Goal: Task Accomplishment & Management: Manage account settings

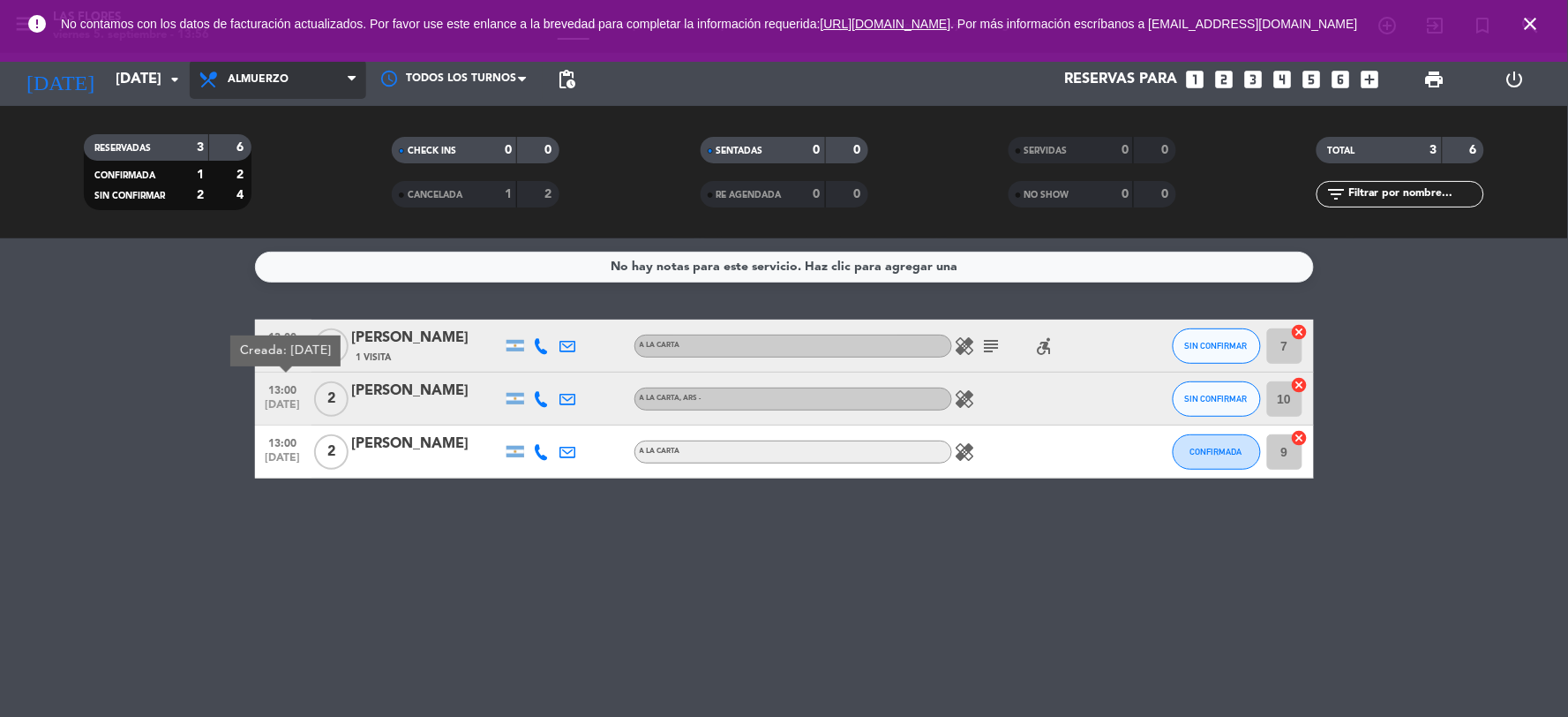
click at [277, 75] on span "Almuerzo" at bounding box center [258, 80] width 61 height 13
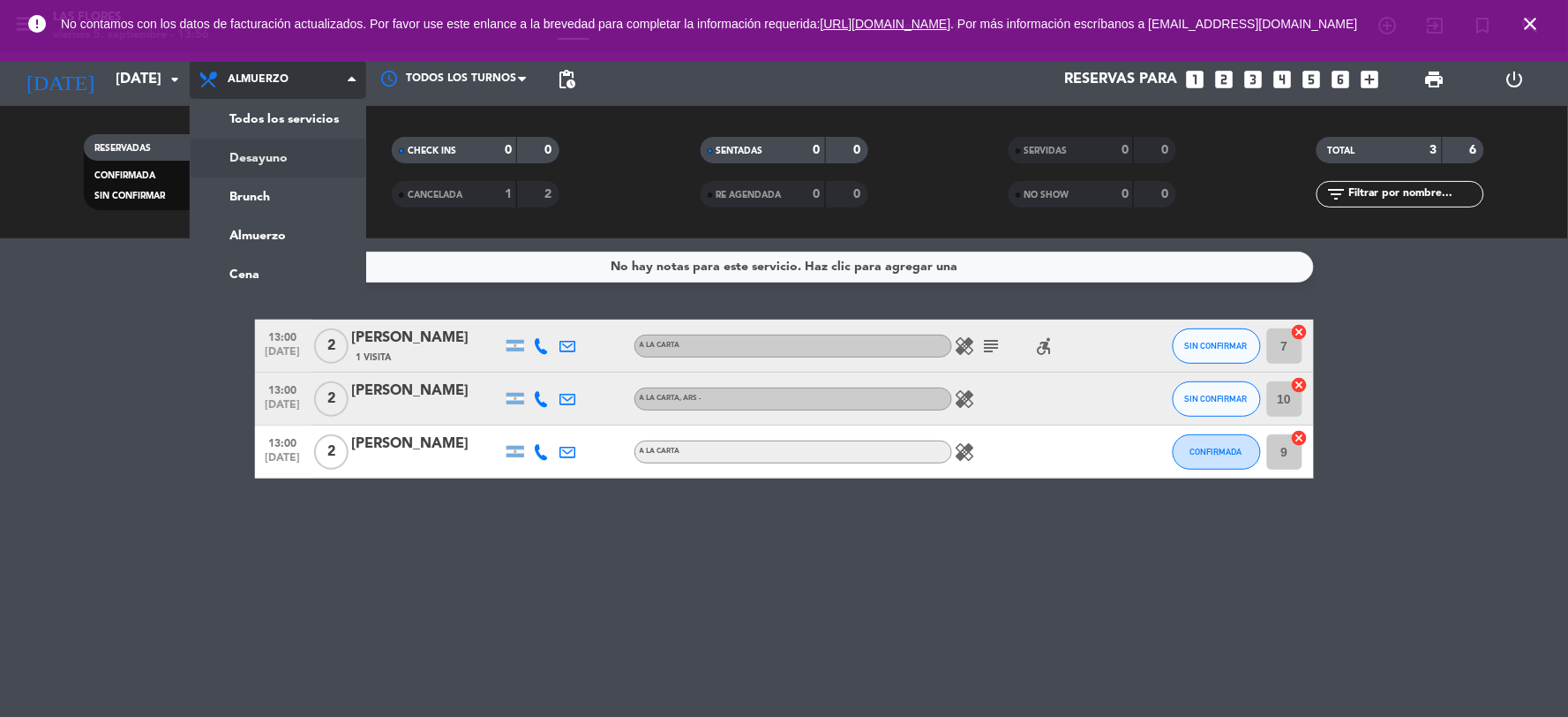
click at [294, 127] on div "menu Las [PERSON_NAME][DATE] 5. septiembre - 13:56 Mis reservas Mapa de mesas D…" at bounding box center [784, 119] width 1568 height 239
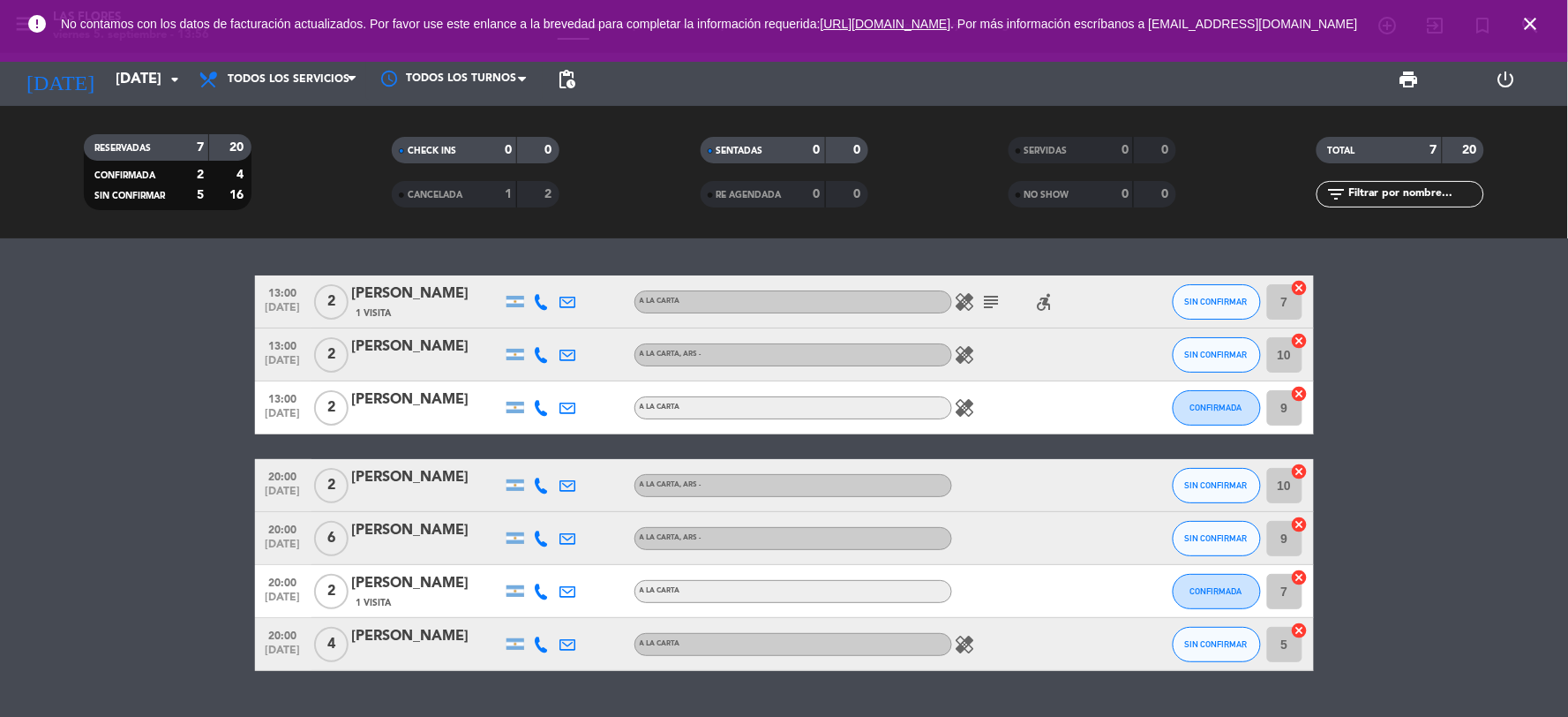
click at [967, 643] on icon "healing" at bounding box center [964, 644] width 21 height 21
click at [968, 643] on icon "healing" at bounding box center [964, 644] width 21 height 21
click at [987, 304] on icon "subject" at bounding box center [991, 301] width 21 height 21
click at [964, 354] on icon "healing" at bounding box center [964, 354] width 21 height 21
click at [974, 398] on icon "healing" at bounding box center [964, 407] width 21 height 21
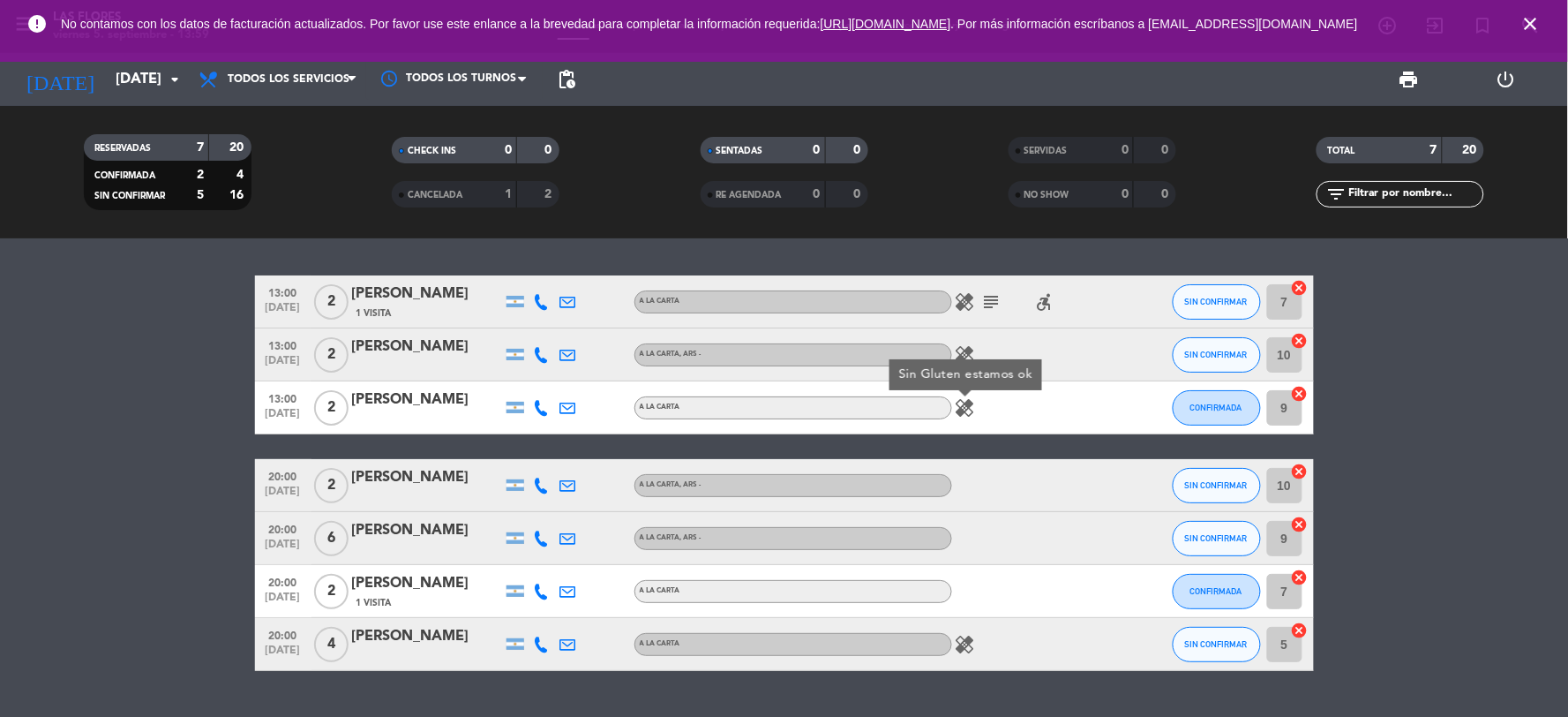
click at [972, 302] on icon "healing" at bounding box center [964, 301] width 21 height 21
click at [1041, 311] on icon "accessible_forward" at bounding box center [1044, 301] width 21 height 21
click at [968, 637] on icon "healing" at bounding box center [964, 644] width 21 height 21
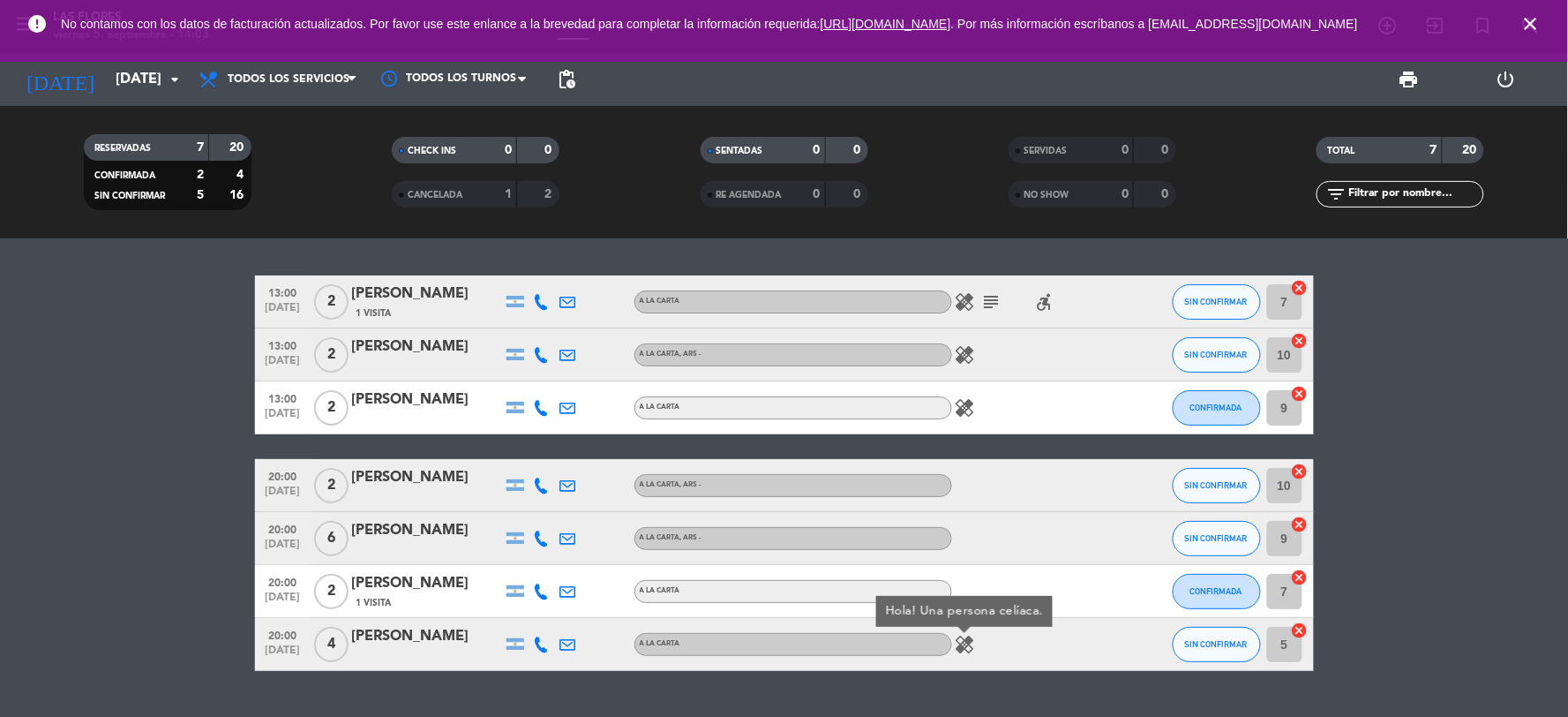
click at [947, 94] on div "print power_settings_new" at bounding box center [1069, 80] width 971 height 53
